Goal: Check status: Check status

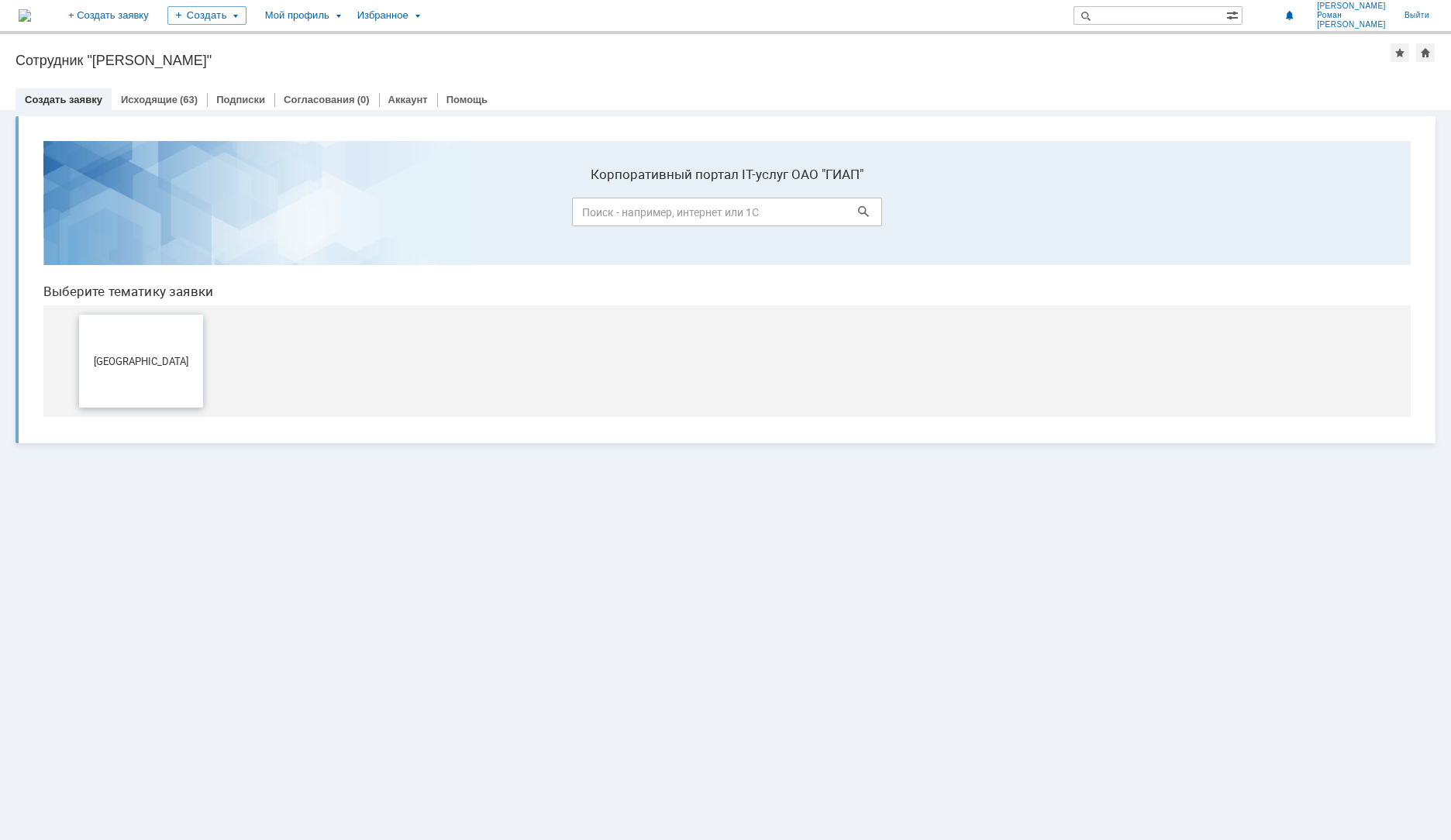
drag, startPoint x: 143, startPoint y: 347, endPoint x: 174, endPoint y: 476, distance: 132.7
click at [143, 347] on button "[GEOGRAPHIC_DATA]" at bounding box center [141, 361] width 124 height 93
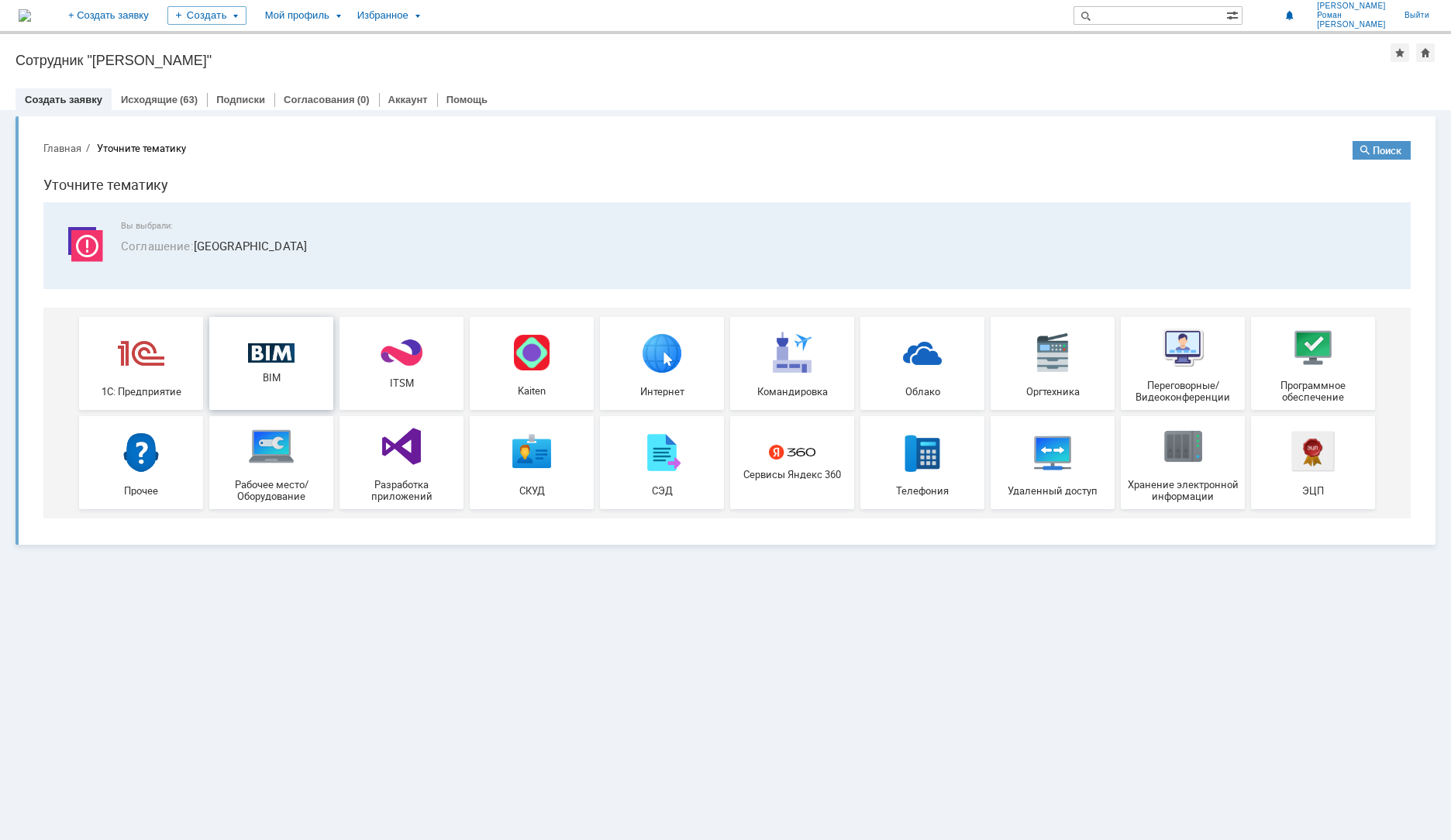
click at [294, 372] on span "BIM" at bounding box center [271, 377] width 115 height 12
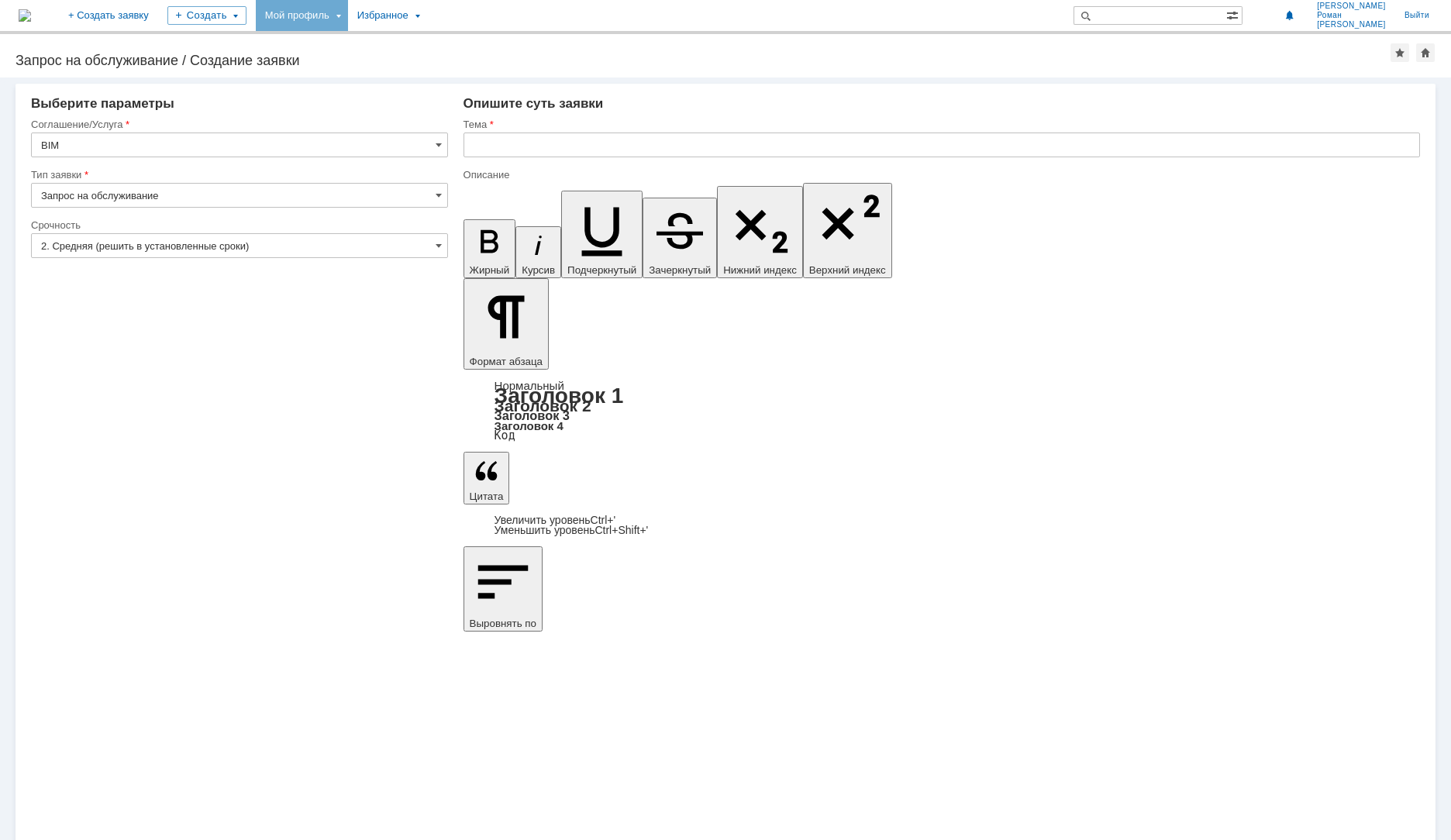
click at [348, 20] on div "Мой профиль" at bounding box center [301, 15] width 92 height 31
click at [452, 73] on link "Мои заявки" at bounding box center [442, 72] width 118 height 19
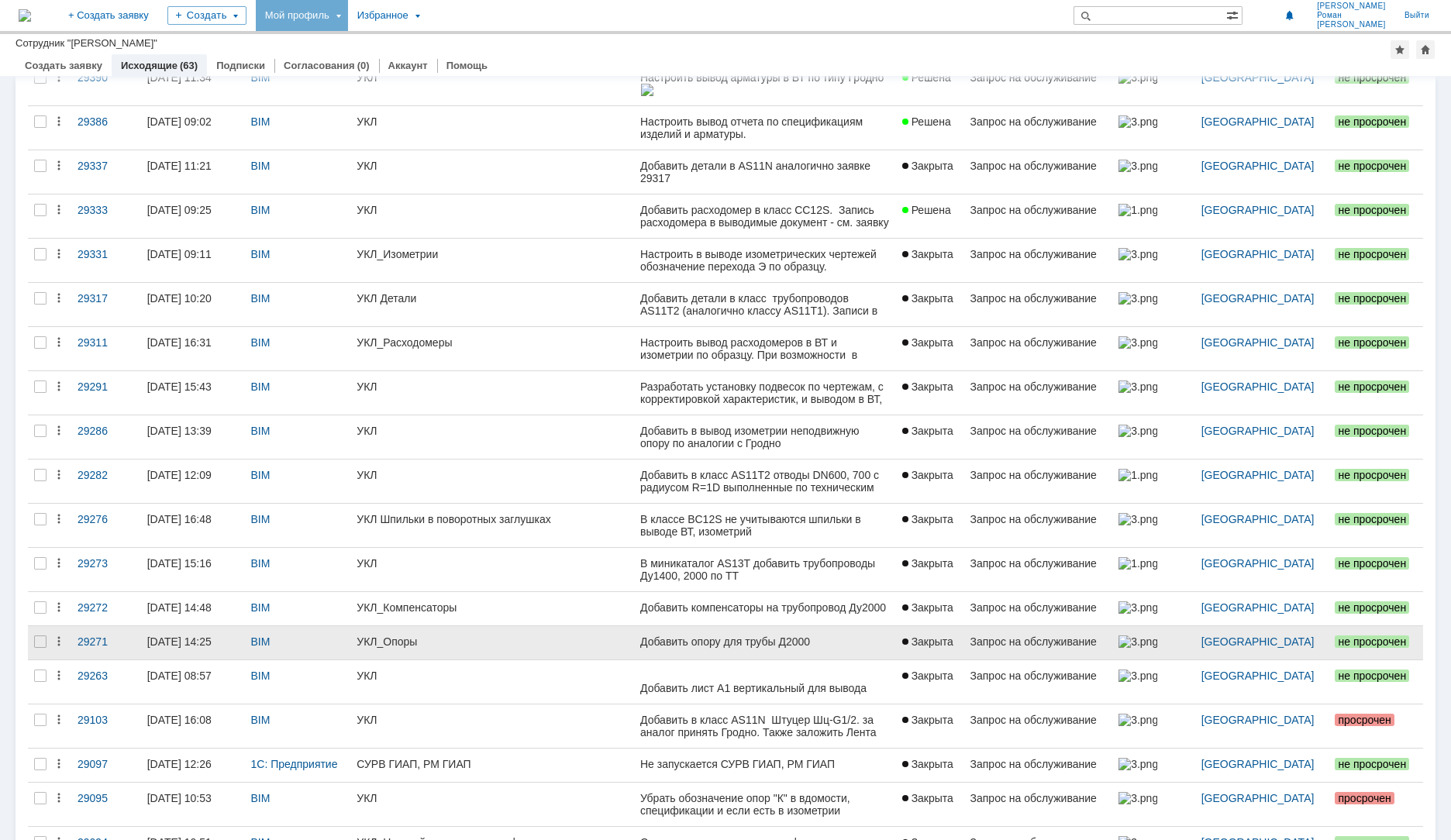
scroll to position [75, 0]
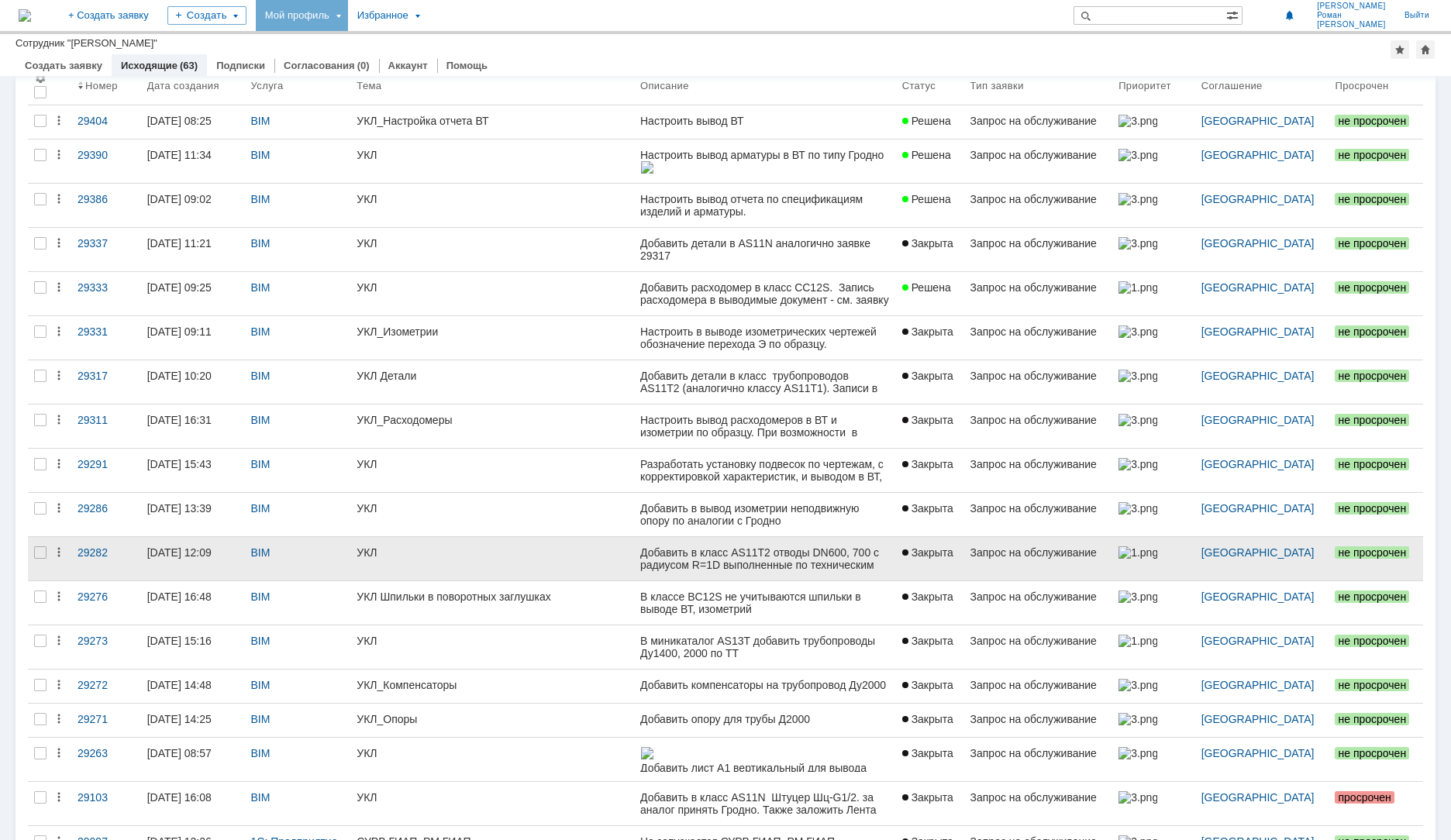
click at [199, 563] on link "02.09.2025 12:09" at bounding box center [192, 559] width 104 height 44
